Goal: Task Accomplishment & Management: Complete application form

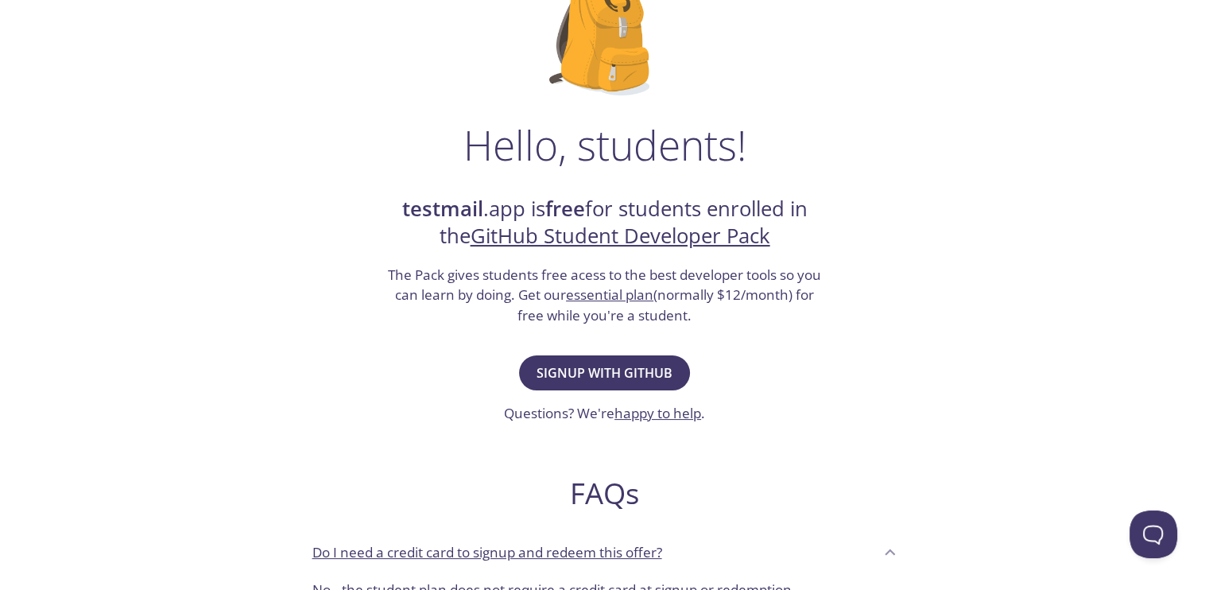
scroll to position [157, 0]
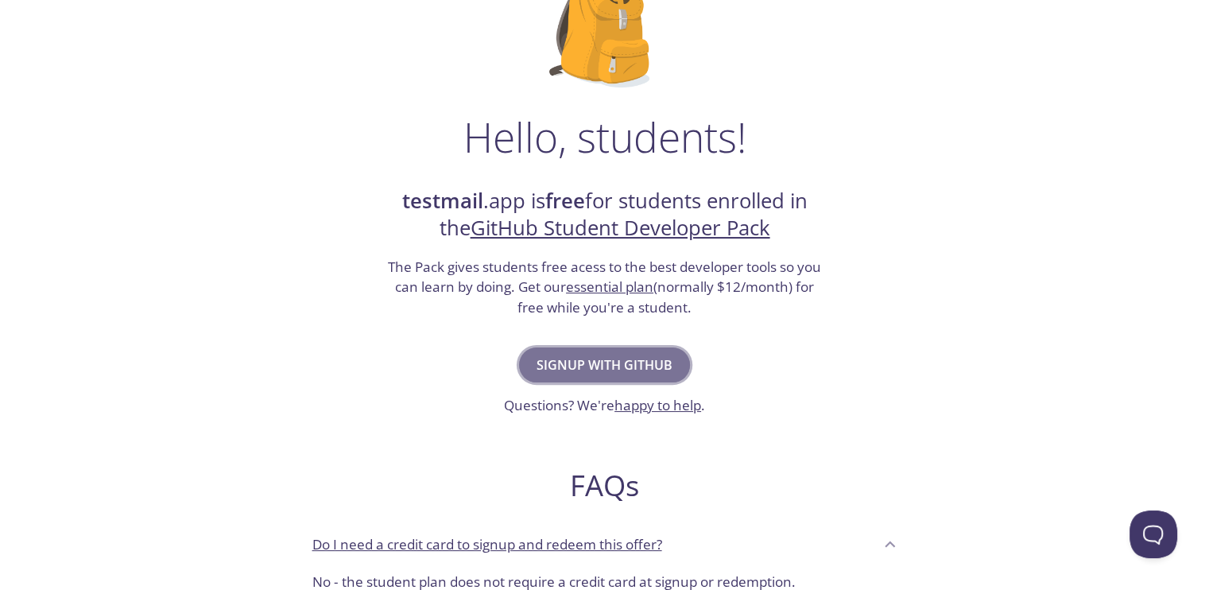
click at [652, 378] on button "Signup with GitHub" at bounding box center [604, 364] width 171 height 35
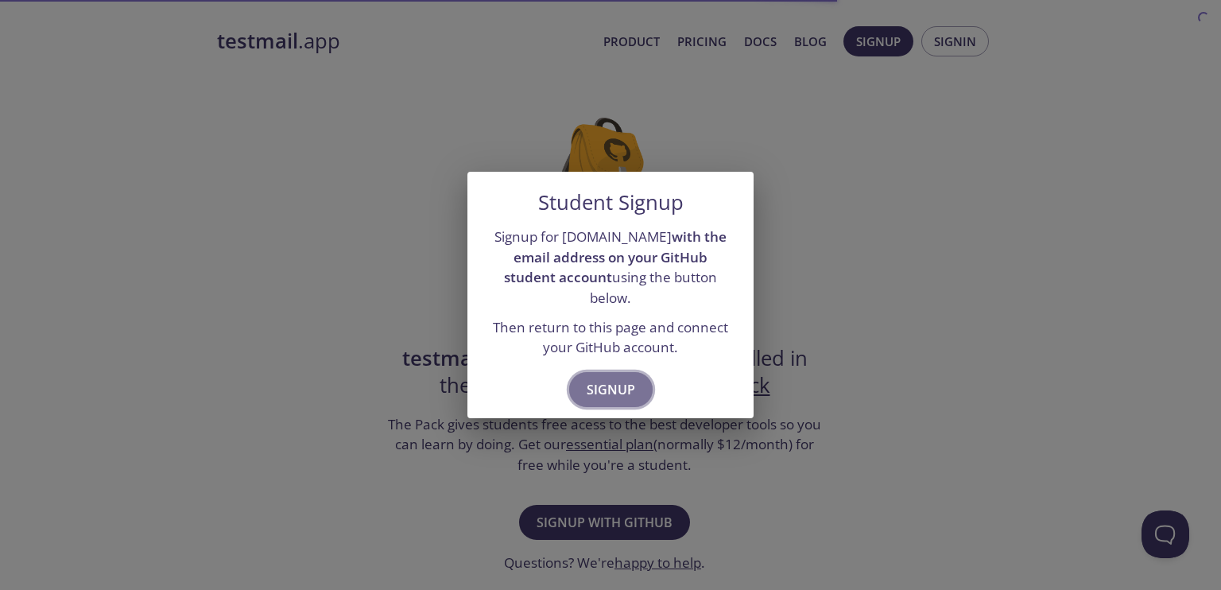
click at [628, 378] on span "Signup" at bounding box center [611, 389] width 49 height 22
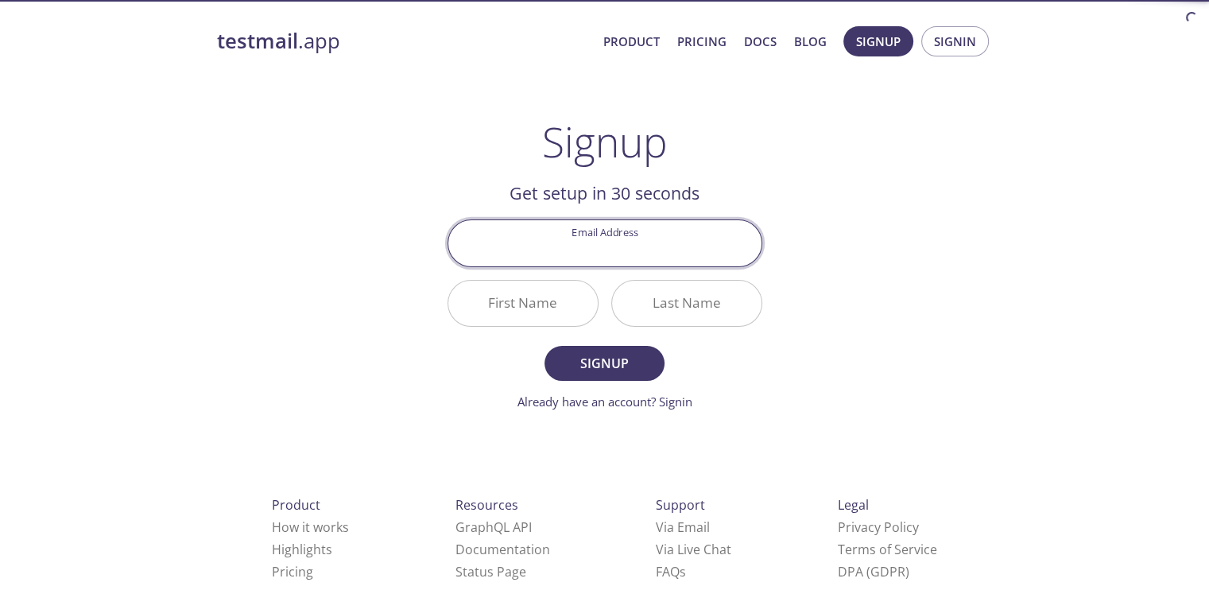
click at [668, 257] on input "Email Address" at bounding box center [604, 242] width 313 height 45
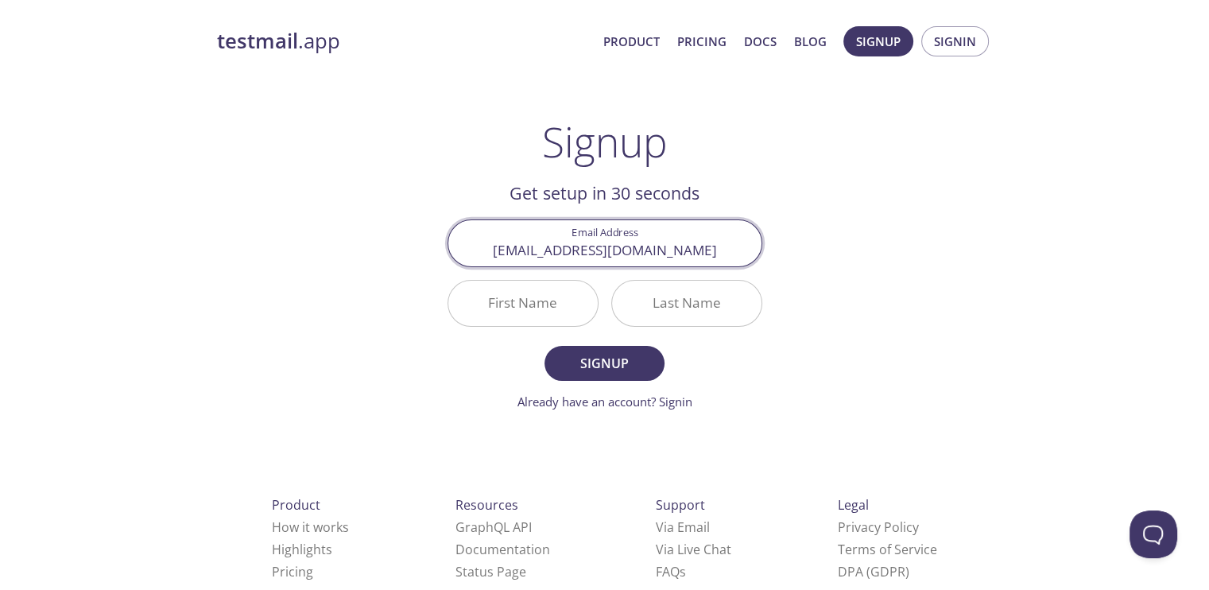
type input "[EMAIL_ADDRESS][DOMAIN_NAME]"
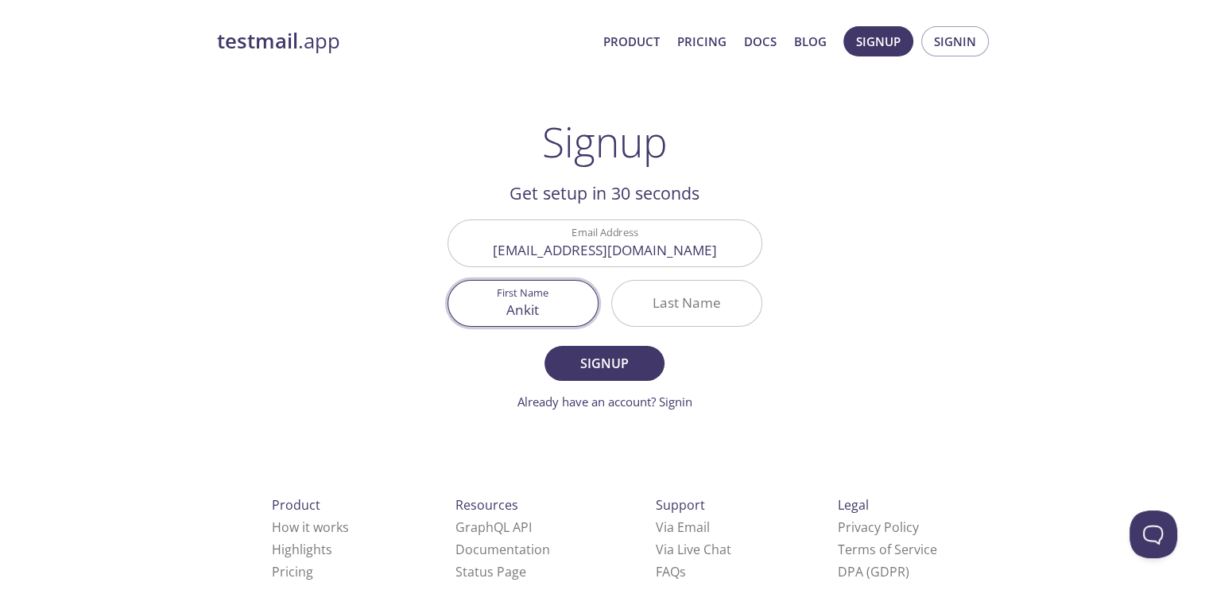
type input "Ankit"
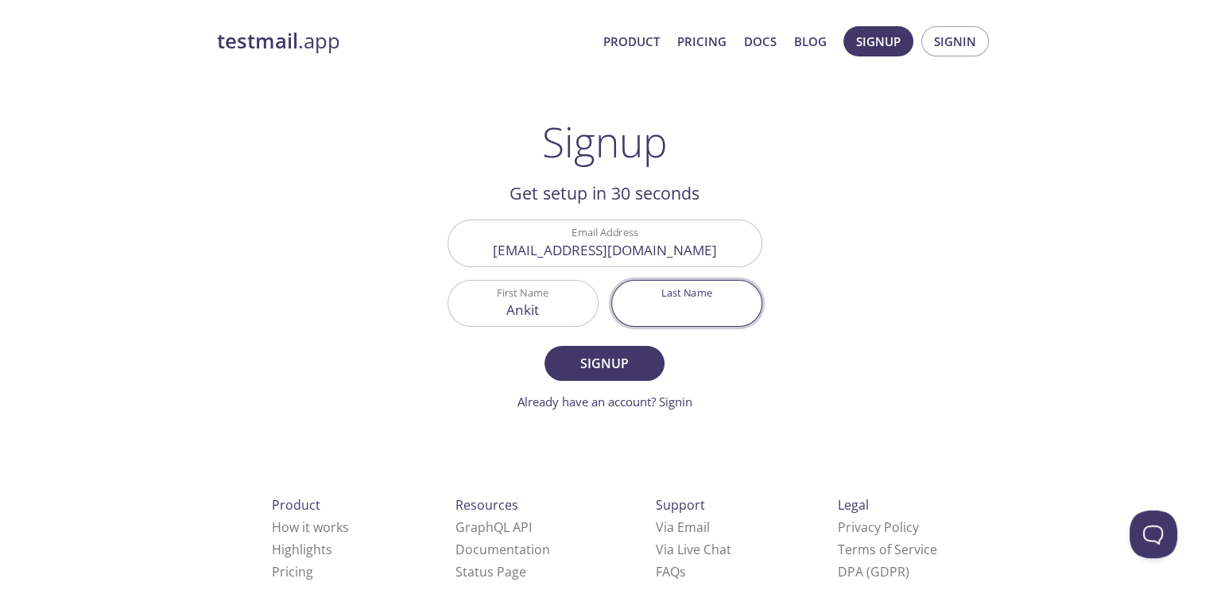
type input "u"
type input "[PERSON_NAME]"
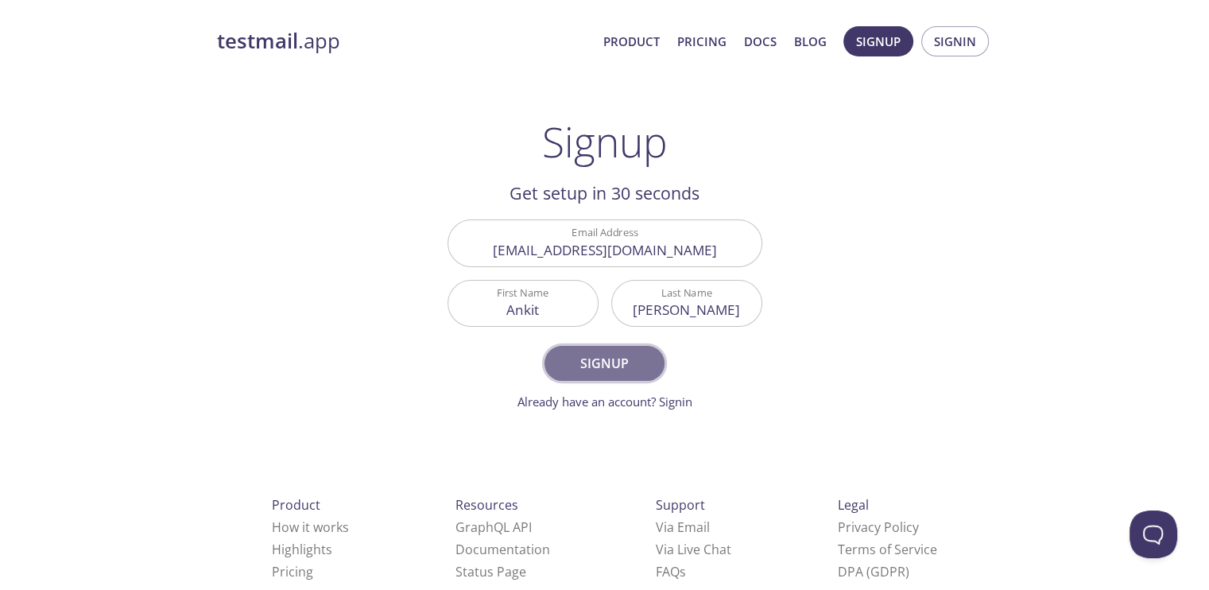
click at [620, 365] on span "Signup" at bounding box center [604, 363] width 84 height 22
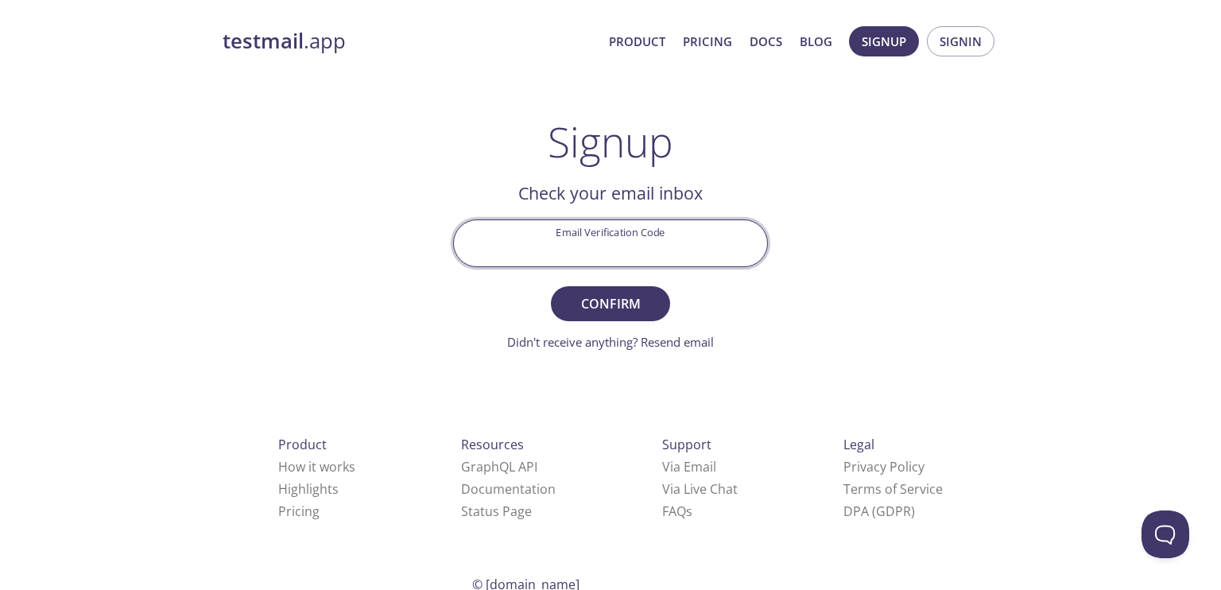
click at [620, 243] on input "Email Verification Code" at bounding box center [610, 242] width 313 height 45
paste input "PJJKHJ8"
type input "PJJKHJ8"
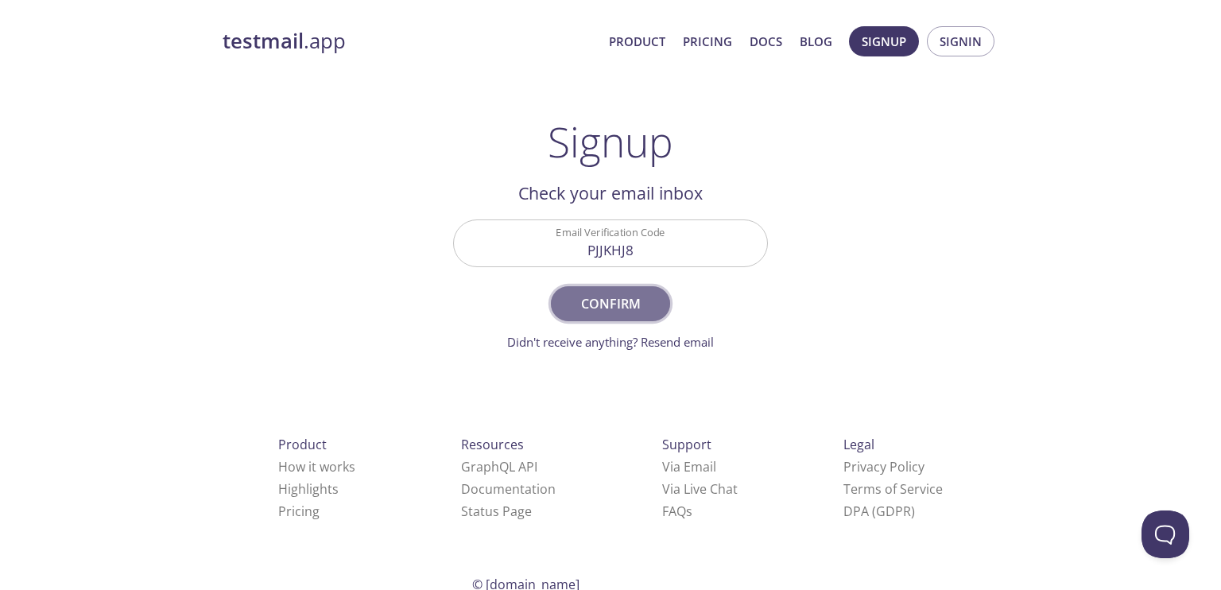
click at [602, 303] on span "Confirm" at bounding box center [611, 304] width 84 height 22
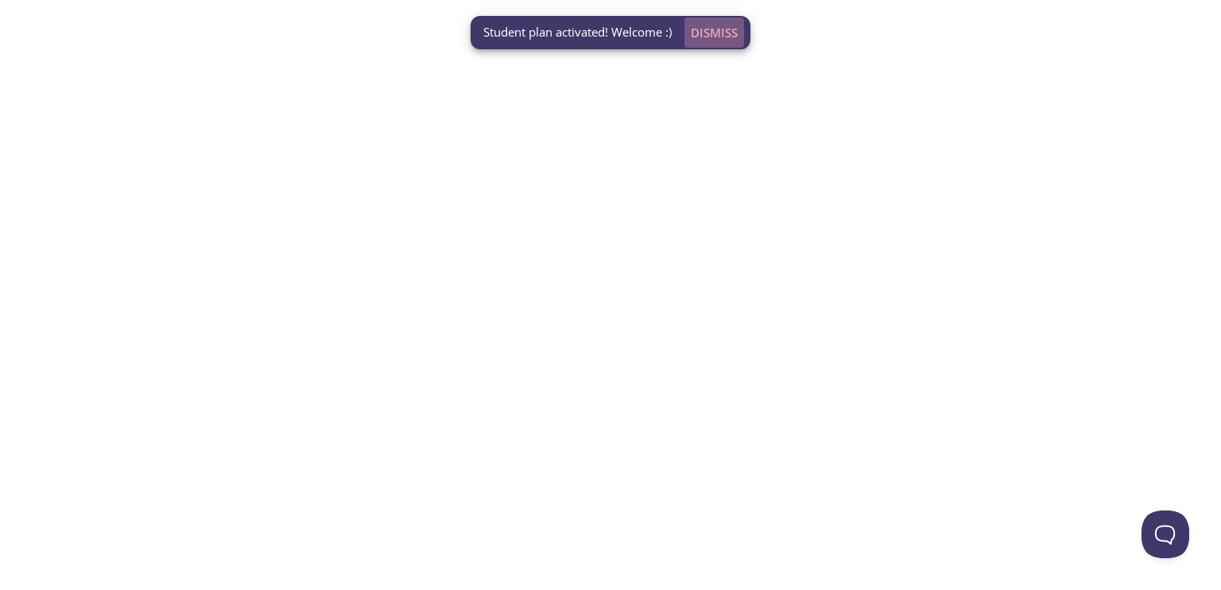
click at [717, 29] on span "Dismiss" at bounding box center [714, 32] width 47 height 21
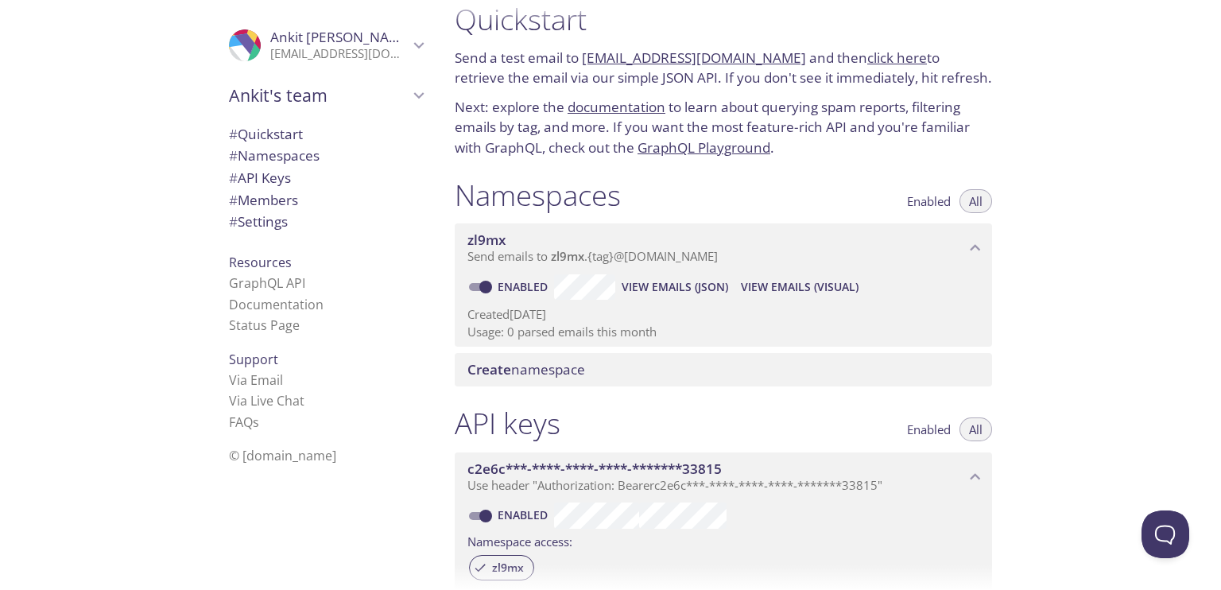
scroll to position [19, 0]
